Goal: Communication & Community: Answer question/provide support

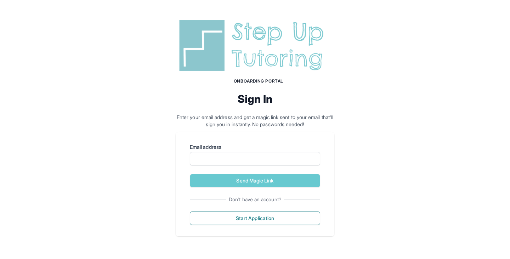
drag, startPoint x: 506, startPoint y: 0, endPoint x: 397, endPoint y: 107, distance: 153.2
click at [397, 107] on div "Onboarding Portal Sign In Enter your email address and get a magic link sent to…" at bounding box center [255, 126] width 510 height 253
click at [242, 157] on input "Email address" at bounding box center [255, 158] width 130 height 13
click at [233, 162] on input "Email address" at bounding box center [255, 158] width 130 height 13
type input "*"
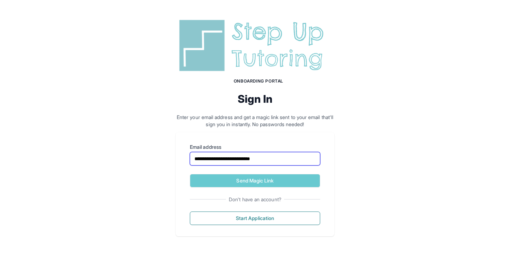
type input "**********"
click at [190, 174] on button "Send Magic Link" at bounding box center [255, 180] width 130 height 13
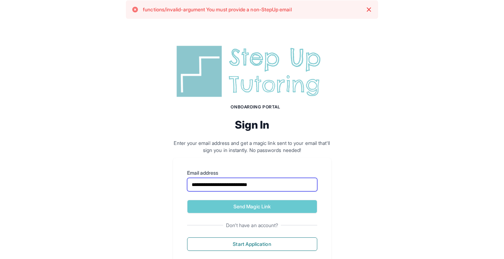
scroll to position [8, 0]
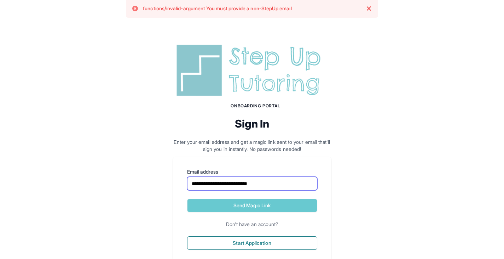
drag, startPoint x: 287, startPoint y: 186, endPoint x: 181, endPoint y: 184, distance: 106.5
click at [181, 184] on div "**********" at bounding box center [252, 209] width 159 height 104
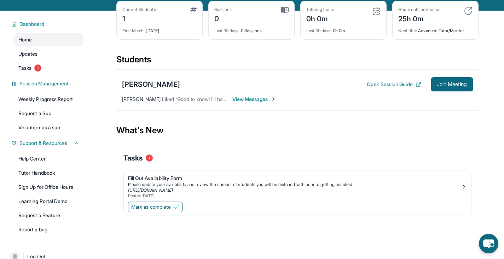
scroll to position [47, 0]
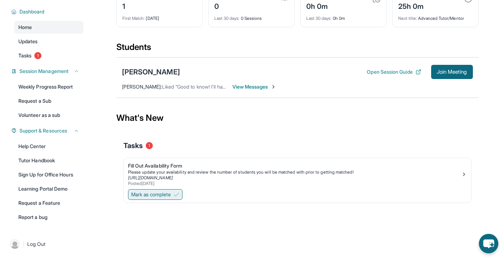
click at [155, 194] on span "Mark as complete" at bounding box center [151, 194] width 40 height 7
click at [155, 194] on main "Current Students 1 First Match : [DATE] Sessions 0 Last 30 days : 0 Sessions Tu…" at bounding box center [297, 113] width 362 height 231
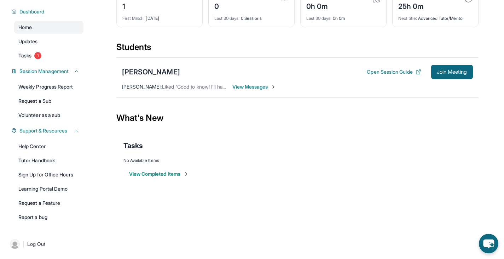
click at [273, 88] on img at bounding box center [274, 87] width 6 height 6
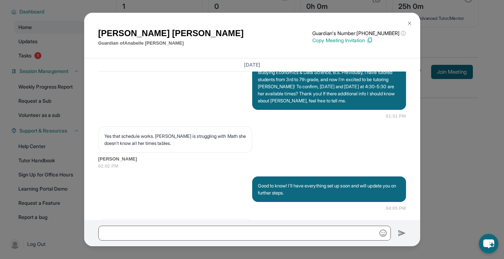
scroll to position [509, 0]
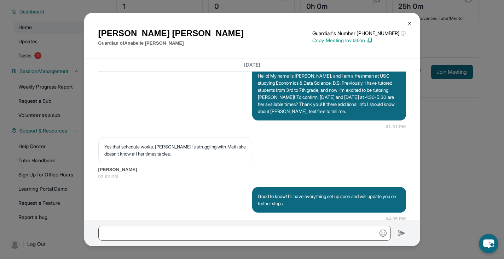
click at [411, 23] on img at bounding box center [410, 24] width 6 height 6
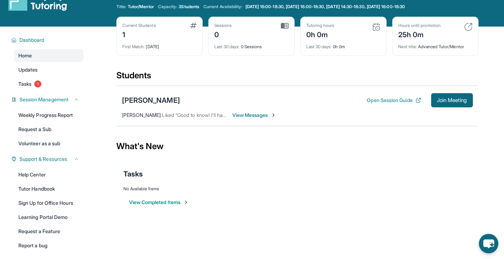
scroll to position [0, 0]
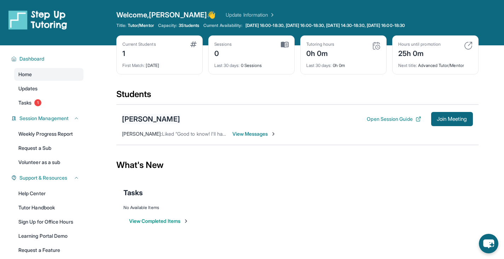
click at [164, 119] on div "[PERSON_NAME]" at bounding box center [151, 119] width 58 height 10
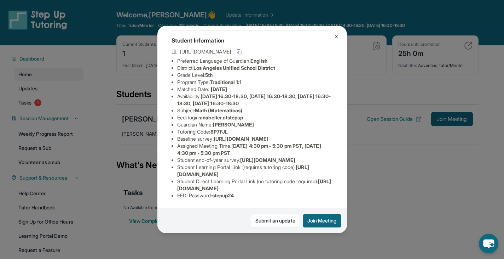
scroll to position [94, 0]
click at [337, 36] on img at bounding box center [337, 37] width 6 height 6
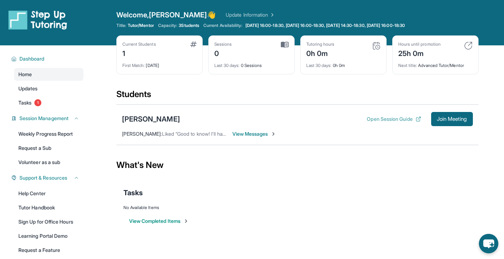
click at [387, 119] on button "Open Session Guide" at bounding box center [394, 118] width 54 height 7
click at [247, 133] on span "View Messages" at bounding box center [255, 133] width 44 height 7
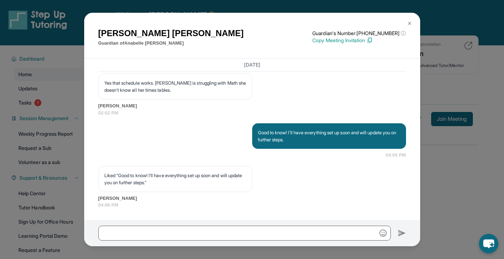
scroll to position [600, 0]
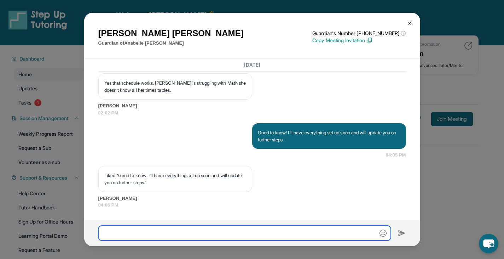
click at [215, 233] on input "text" at bounding box center [244, 232] width 293 height 15
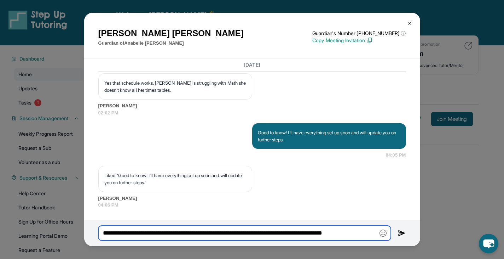
scroll to position [0, 0]
type input "**********"
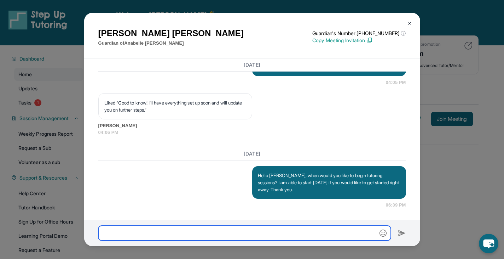
scroll to position [673, 0]
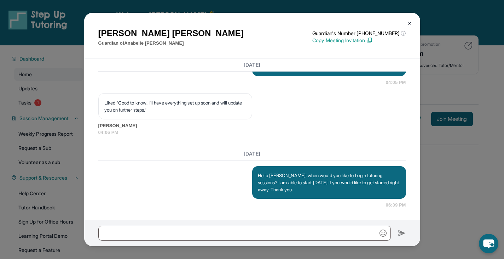
click at [409, 29] on button at bounding box center [410, 23] width 14 height 14
